Goal: Task Accomplishment & Management: Manage account settings

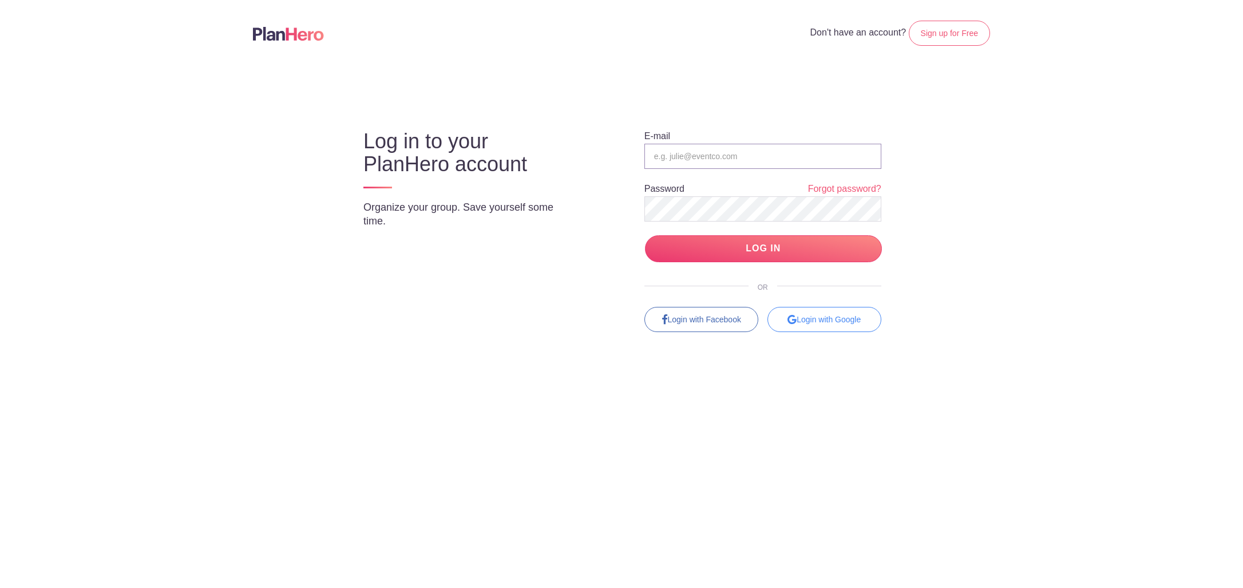
click at [741, 161] on input "email" at bounding box center [762, 156] width 237 height 25
click at [707, 157] on input "email" at bounding box center [762, 156] width 237 height 25
click at [447, 93] on body "Don't have an account? Sign up for Free Log in to your PlanHero account Organiz…" at bounding box center [621, 294] width 1243 height 588
click at [731, 153] on input "email" at bounding box center [762, 156] width 237 height 25
type input "joy.vertz@drybarshops.com"
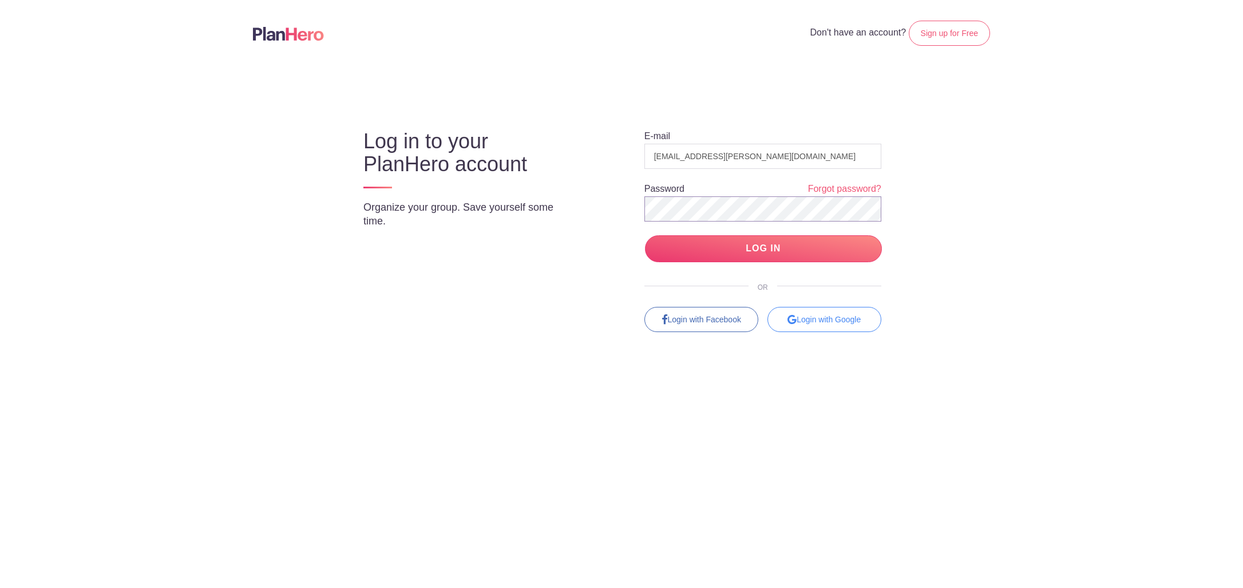
click at [645, 235] on input "LOG IN" at bounding box center [763, 248] width 237 height 27
